Goal: Transaction & Acquisition: Purchase product/service

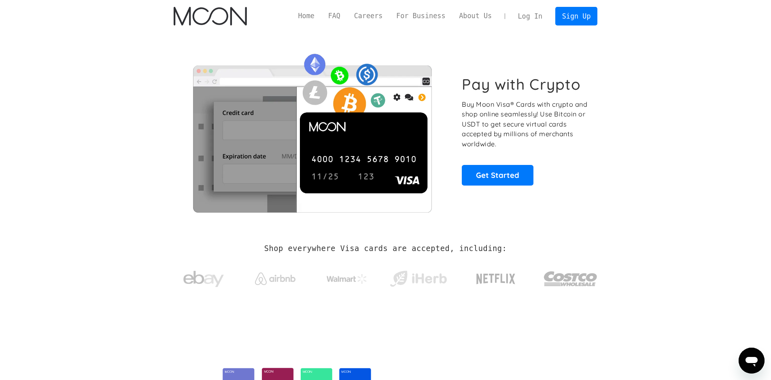
click at [543, 17] on link "Log In" at bounding box center [530, 16] width 38 height 18
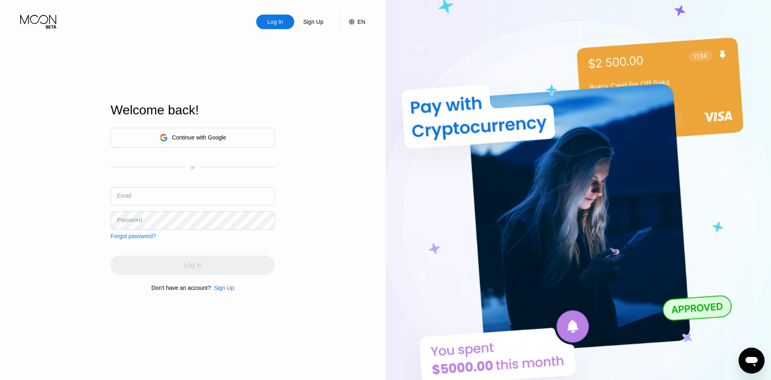
type input "308666"
click at [253, 138] on div "Continue with Google" at bounding box center [192, 138] width 164 height 20
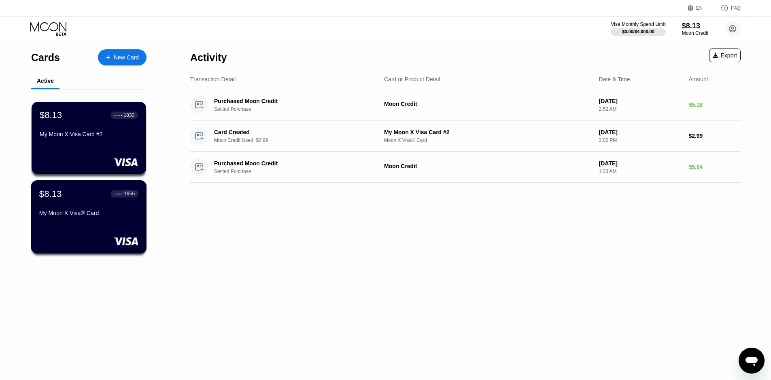
click at [96, 214] on div "My Moon X Visa® Card" at bounding box center [88, 213] width 99 height 6
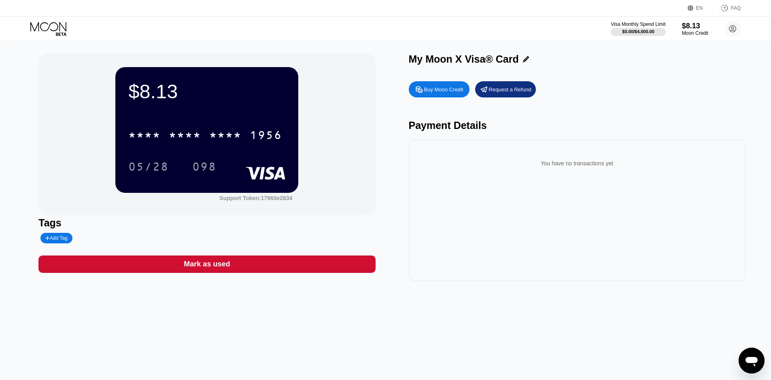
click at [457, 93] on div "Buy Moon Credit" at bounding box center [443, 89] width 39 height 7
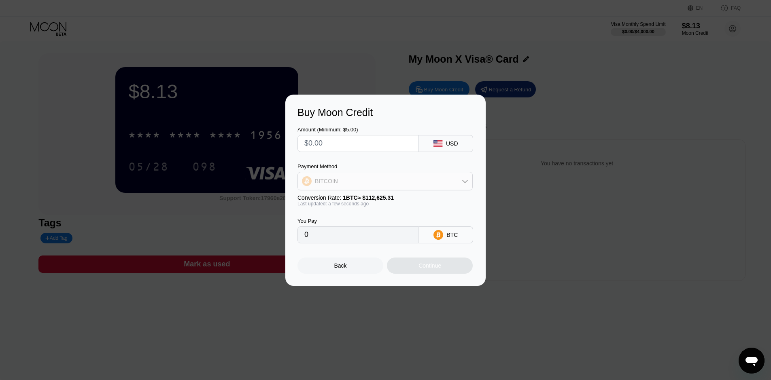
click at [391, 183] on div "BITCOIN" at bounding box center [385, 181] width 174 height 16
click at [360, 198] on div "BITCOIN" at bounding box center [385, 203] width 170 height 16
click at [373, 238] on input "0" at bounding box center [357, 235] width 107 height 16
drag, startPoint x: 370, startPoint y: 239, endPoint x: 342, endPoint y: 240, distance: 27.5
click at [343, 240] on input "0" at bounding box center [357, 235] width 107 height 16
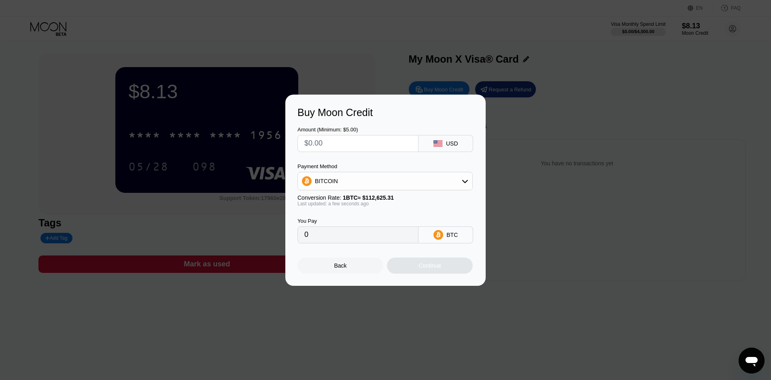
click at [304, 237] on div "0" at bounding box center [357, 235] width 121 height 17
click at [310, 238] on input "0" at bounding box center [357, 235] width 107 height 16
click at [422, 241] on div "BTC" at bounding box center [445, 235] width 55 height 17
click at [443, 235] on icon at bounding box center [438, 235] width 10 height 10
drag, startPoint x: 318, startPoint y: 238, endPoint x: 309, endPoint y: 240, distance: 9.1
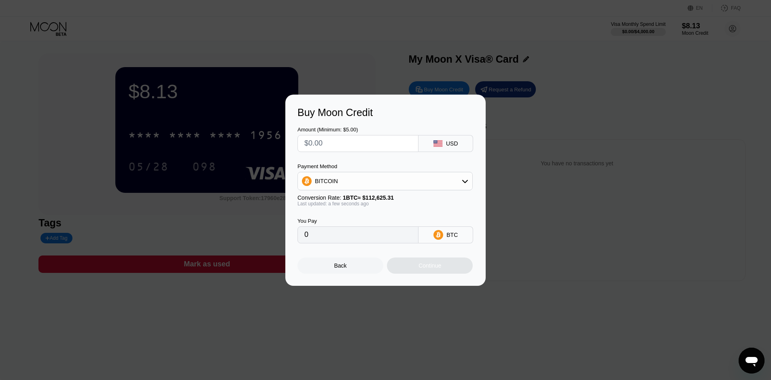
click at [312, 240] on input "0" at bounding box center [357, 235] width 107 height 16
drag, startPoint x: 297, startPoint y: 241, endPoint x: 300, endPoint y: 197, distance: 44.2
click at [297, 240] on div "0" at bounding box center [357, 235] width 121 height 17
click at [323, 140] on input "text" at bounding box center [357, 144] width 107 height 16
type input "$2"
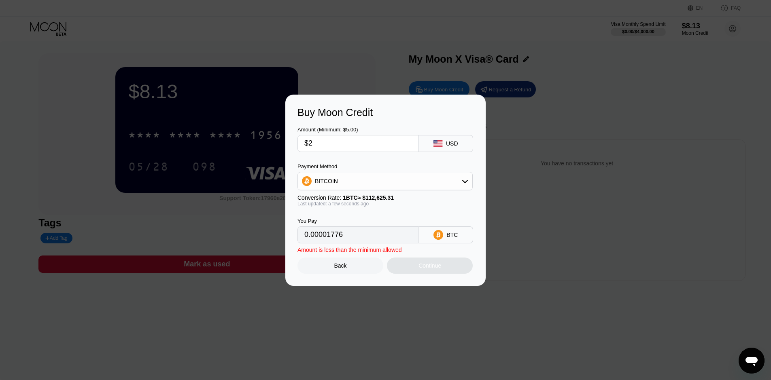
type input "0.00001776"
click at [364, 237] on input "0.00001776" at bounding box center [357, 235] width 107 height 16
drag, startPoint x: 328, startPoint y: 144, endPoint x: 299, endPoint y: 140, distance: 29.5
click at [300, 140] on div "$2" at bounding box center [357, 143] width 121 height 17
type input "$5"
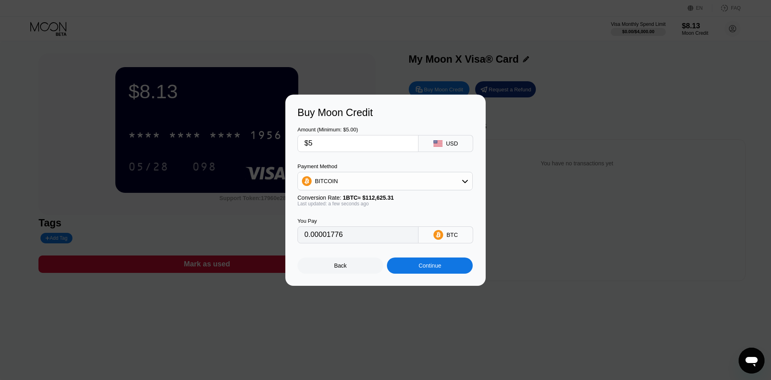
type input "0.00004440"
click at [376, 147] on input "$5" at bounding box center [357, 144] width 107 height 16
type input "$5"
click at [360, 183] on div "BITCOIN" at bounding box center [385, 181] width 174 height 16
click at [352, 217] on div "USDT on TRON" at bounding box center [385, 221] width 170 height 16
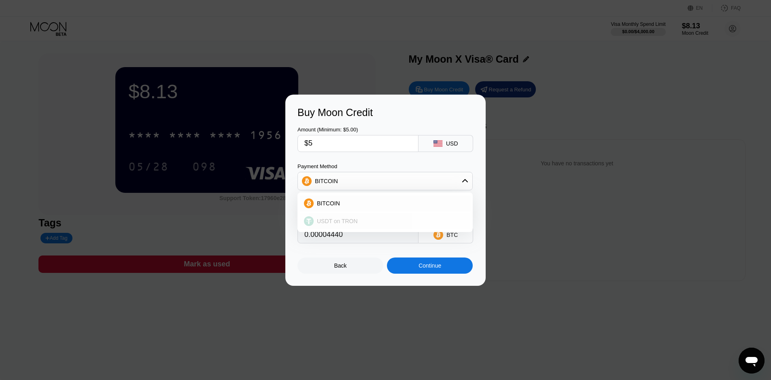
type input "5.05"
drag, startPoint x: 323, startPoint y: 142, endPoint x: 293, endPoint y: 145, distance: 30.5
click at [293, 145] on div "Buy Moon Credit Amount (Minimum: $5.00) $5 USD Payment Method USDT on TRON Conv…" at bounding box center [385, 190] width 200 height 191
type input "$1"
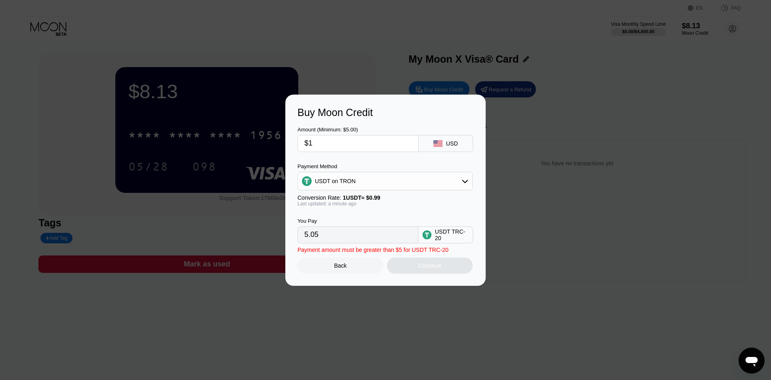
type input "1.01"
type input "$1"
click at [398, 201] on div "Conversion Rate: 1 USDT ≈ $0.99" at bounding box center [384, 198] width 175 height 6
click at [356, 268] on div "Back" at bounding box center [340, 266] width 86 height 16
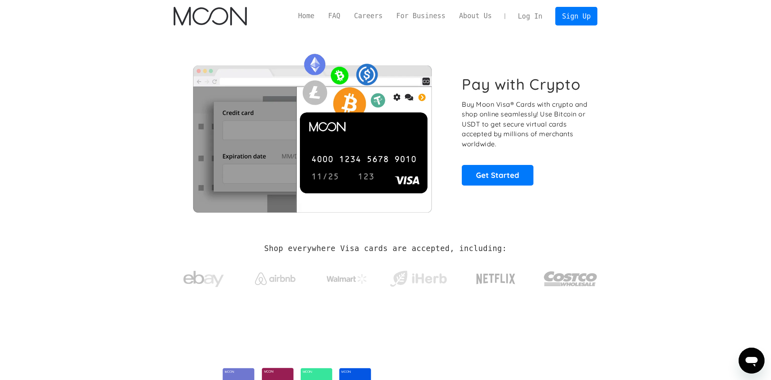
click at [529, 13] on link "Log In" at bounding box center [530, 16] width 38 height 18
